Goal: Transaction & Acquisition: Purchase product/service

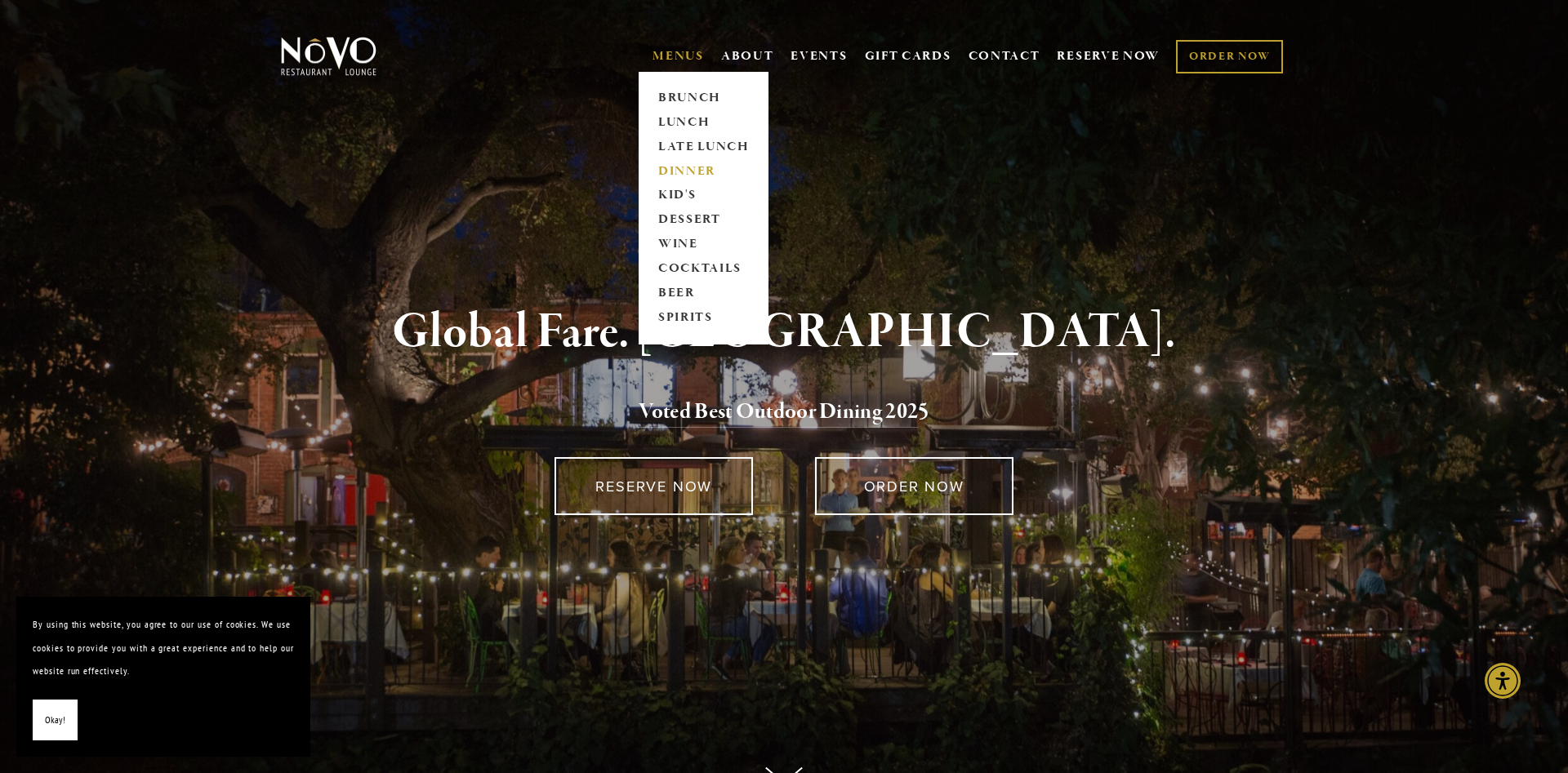
click at [686, 170] on link "DINNER" at bounding box center [703, 171] width 102 height 24
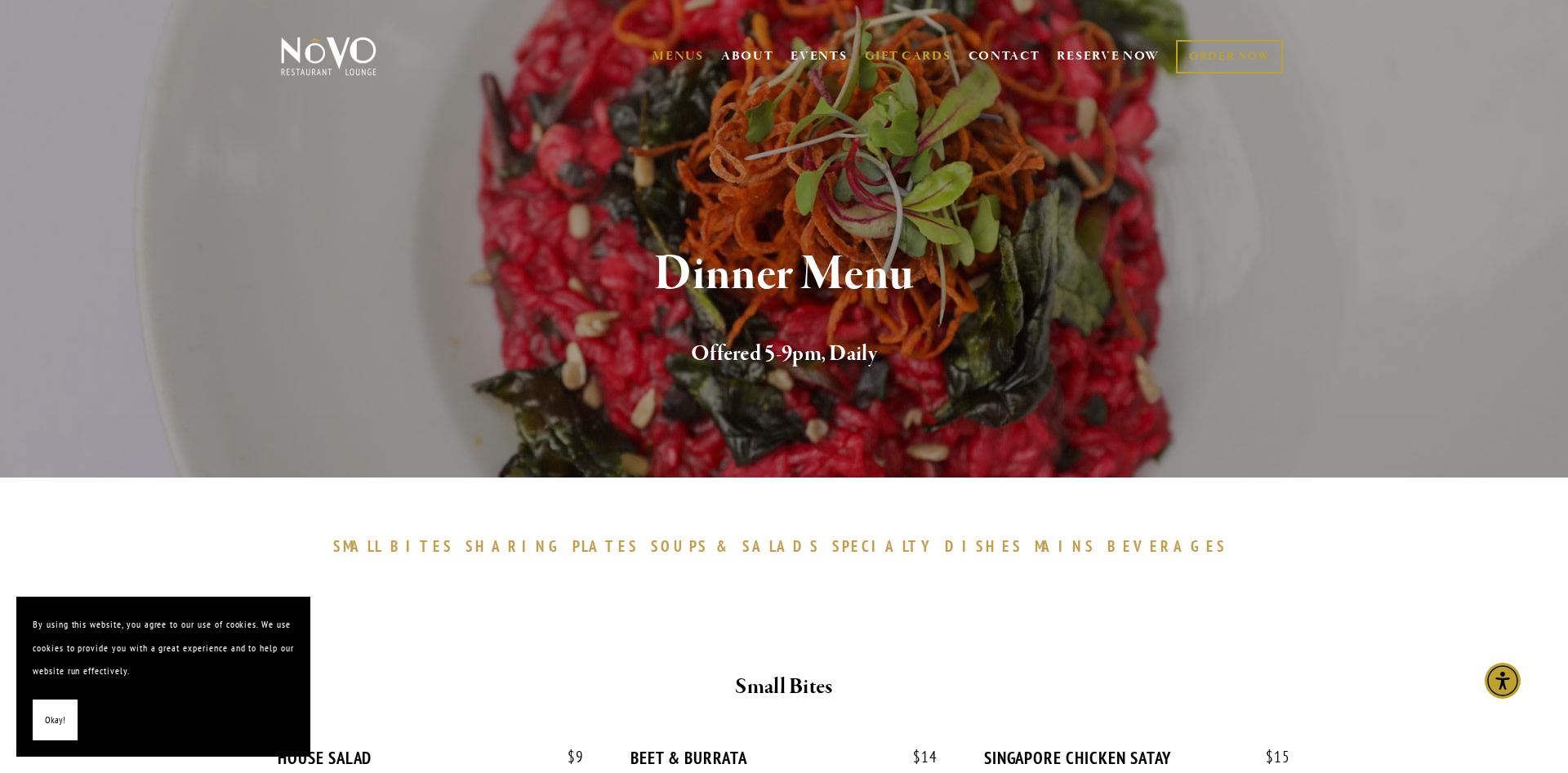
click at [915, 56] on link "GIFT CARDS" at bounding box center [908, 56] width 86 height 31
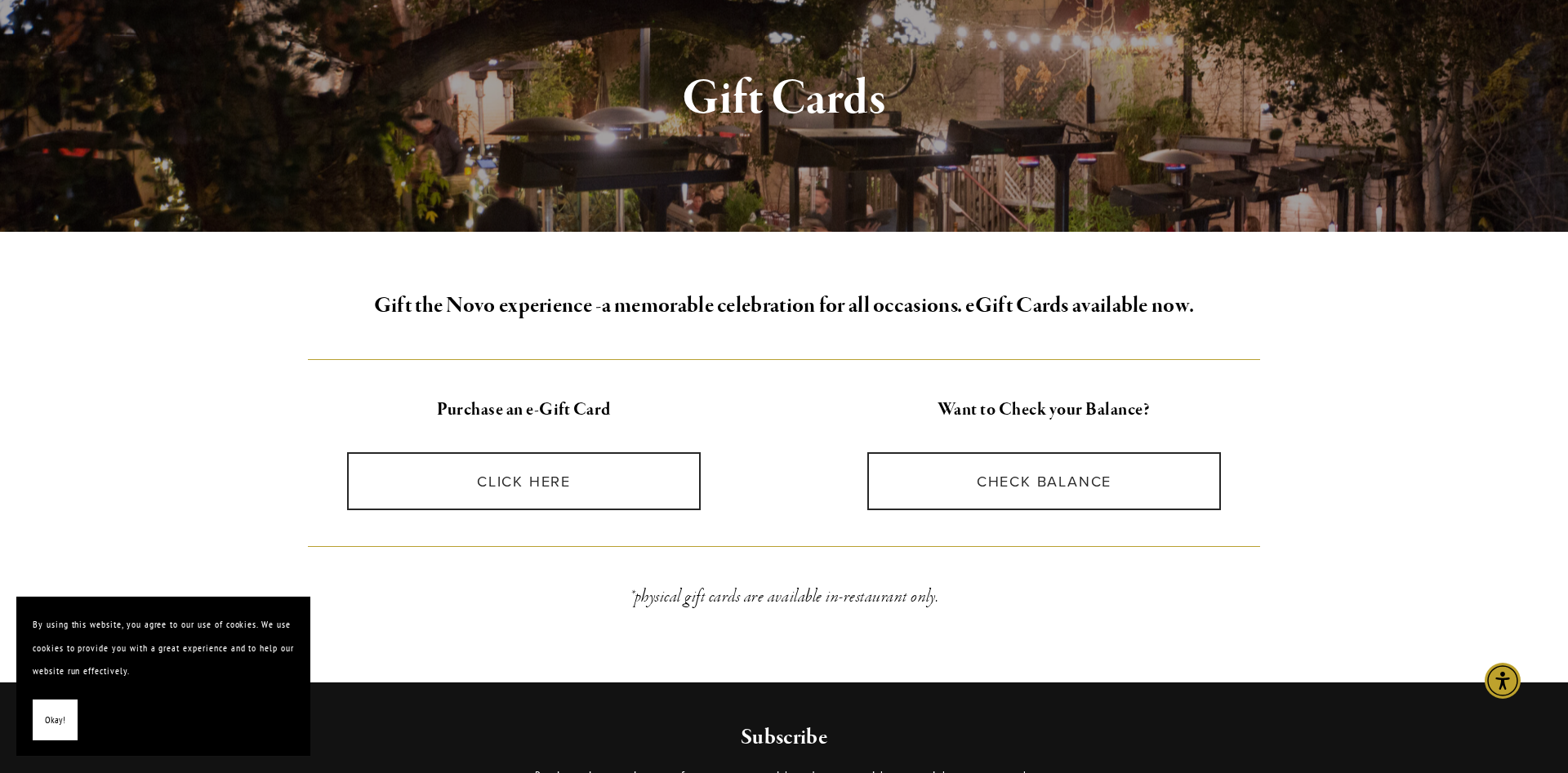
scroll to position [333, 0]
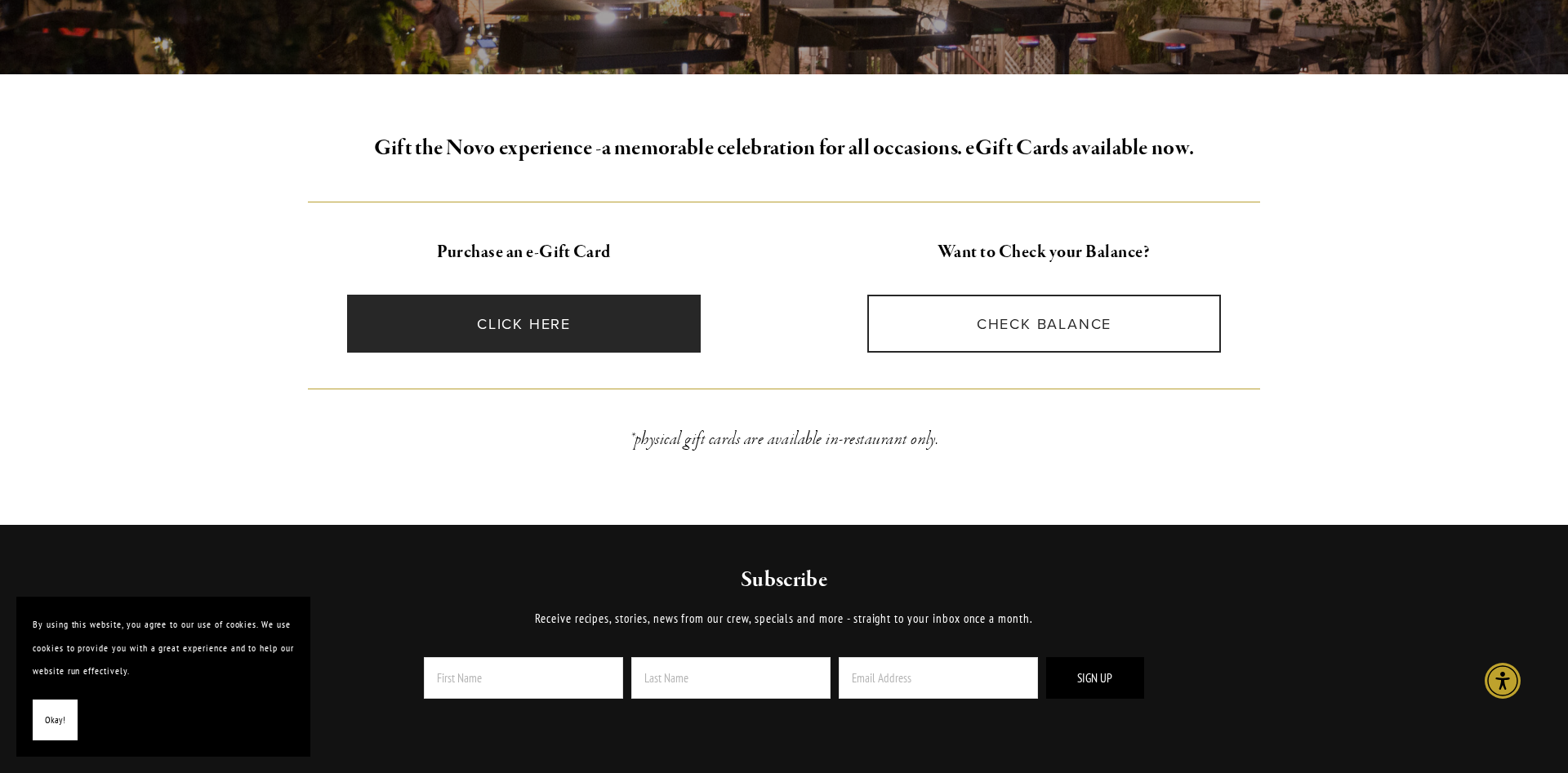
click at [547, 322] on link "CLICK HERE" at bounding box center [524, 324] width 355 height 58
